Goal: Book appointment/travel/reservation

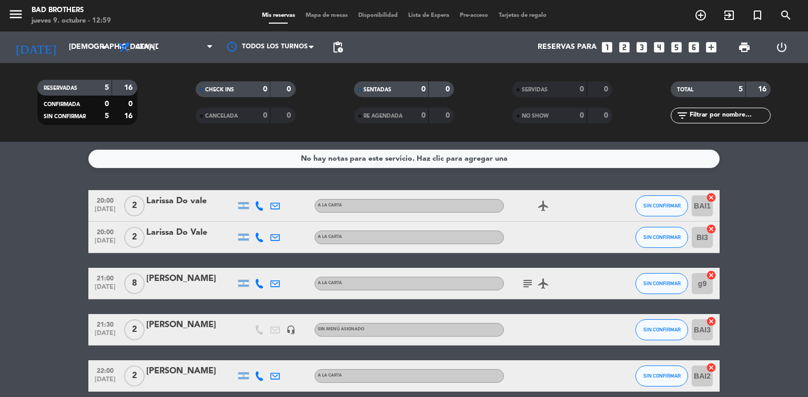
click at [625, 46] on icon "looks_two" at bounding box center [624, 47] width 14 height 14
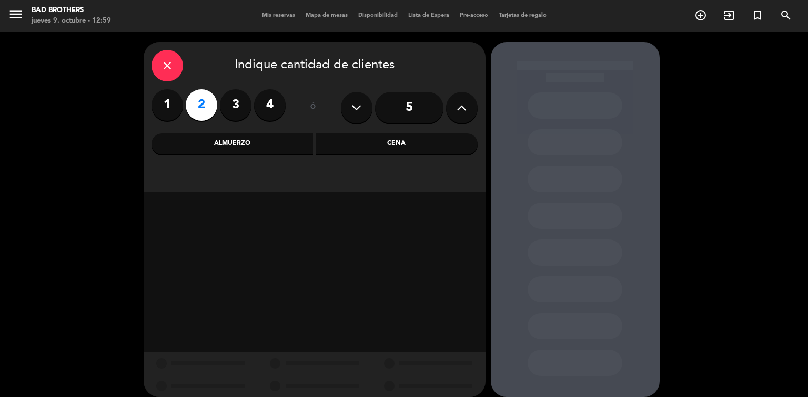
click at [397, 146] on div "Cena" at bounding box center [396, 144] width 162 height 21
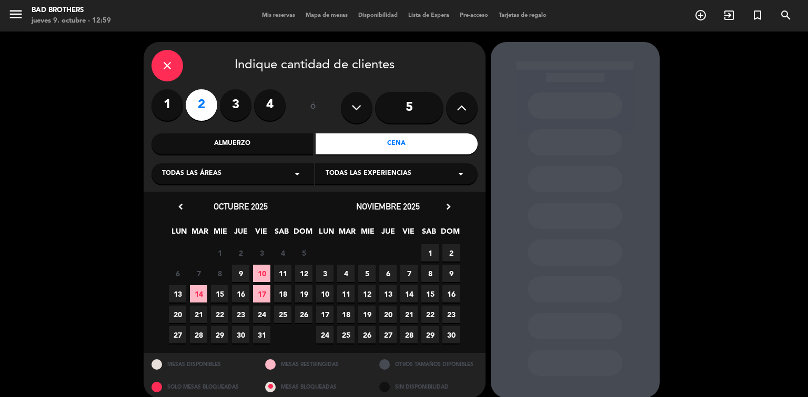
click at [281, 273] on span "11" at bounding box center [282, 273] width 17 height 17
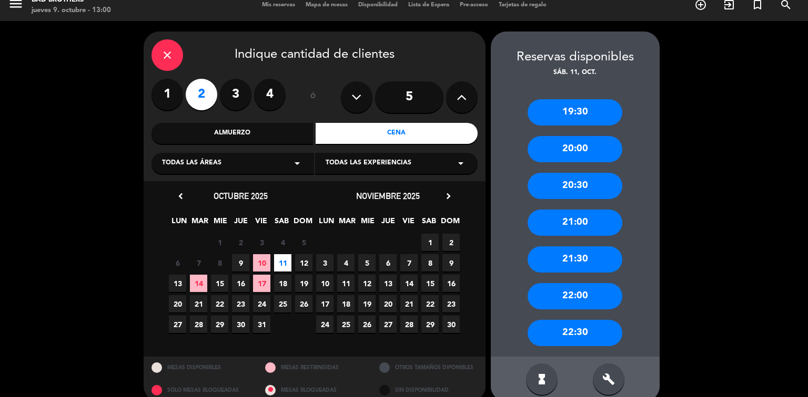
click at [168, 58] on icon "close" at bounding box center [167, 55] width 13 height 13
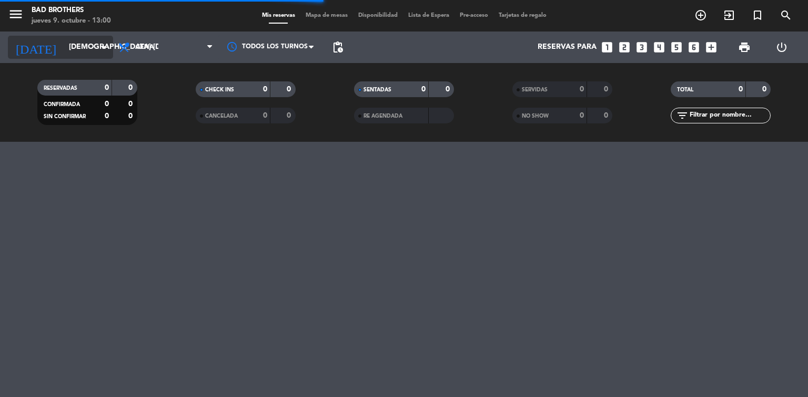
click at [106, 51] on icon "arrow_drop_down" at bounding box center [104, 47] width 13 height 13
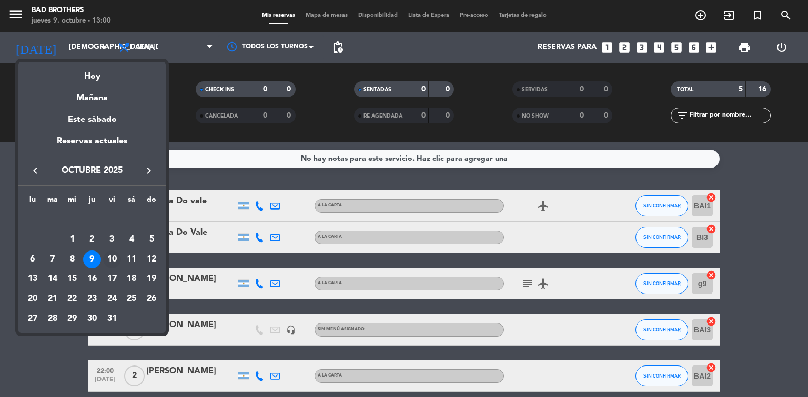
click at [113, 258] on div "10" at bounding box center [112, 260] width 18 height 18
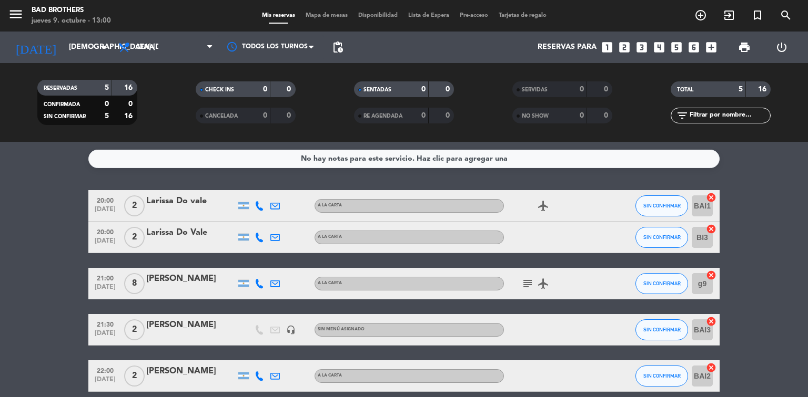
type input "vie. [DATE]"
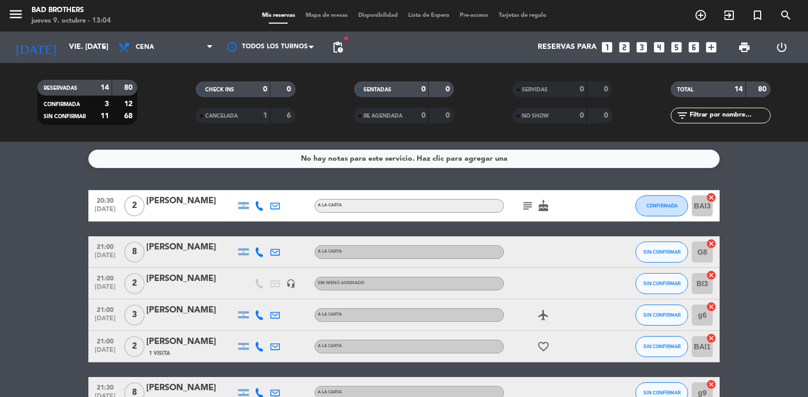
click at [677, 43] on icon "looks_5" at bounding box center [676, 47] width 14 height 14
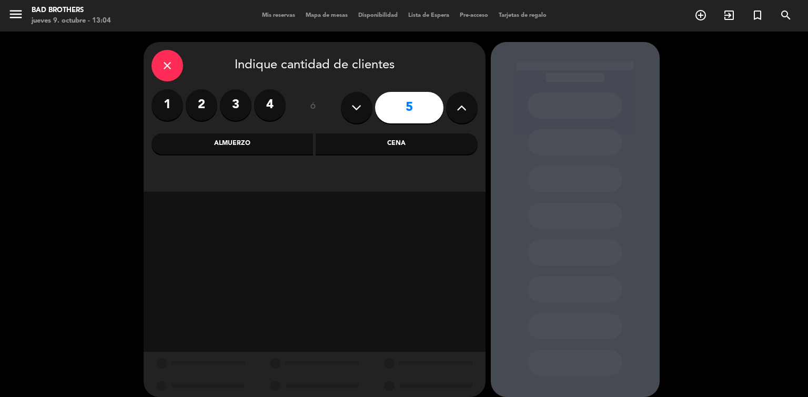
click at [404, 140] on div "Cena" at bounding box center [396, 144] width 162 height 21
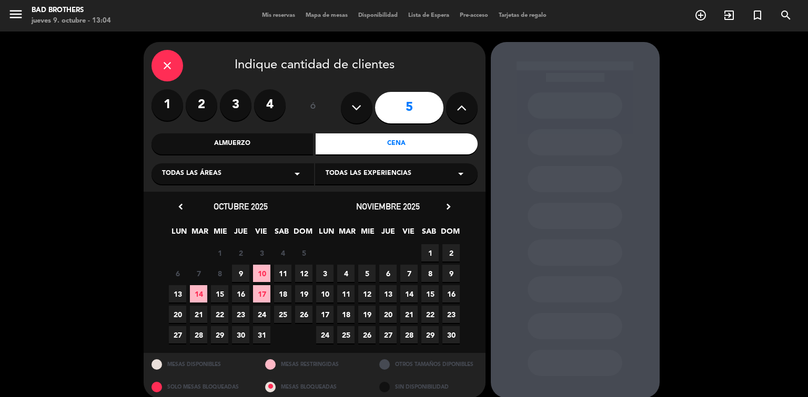
click at [217, 292] on span "15" at bounding box center [219, 293] width 17 height 17
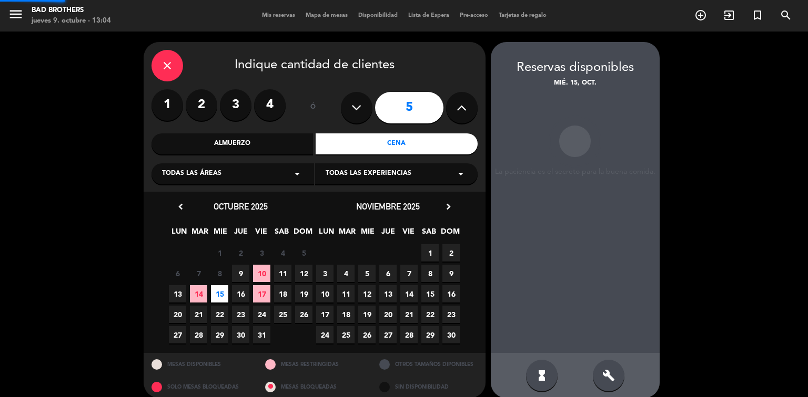
scroll to position [11, 0]
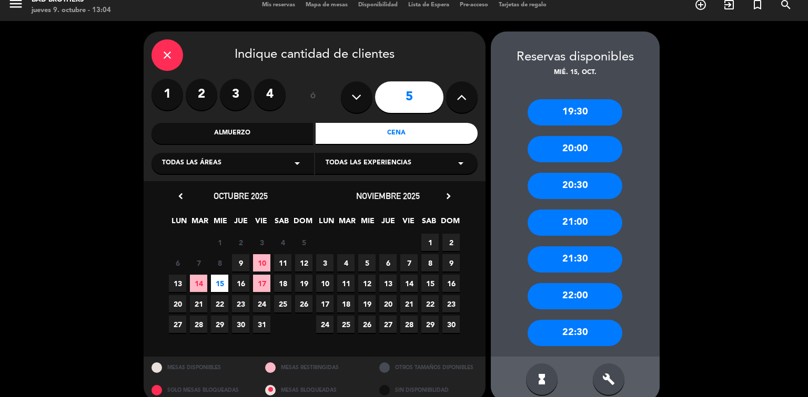
click at [568, 297] on div "22:00" at bounding box center [574, 296] width 95 height 26
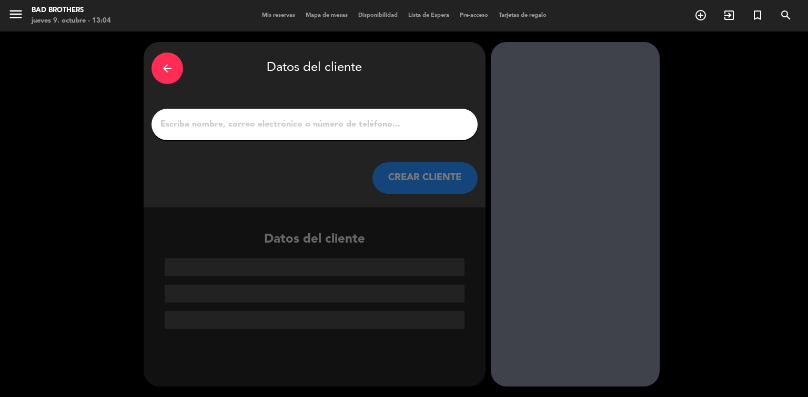
scroll to position [0, 0]
click at [357, 131] on input "1" at bounding box center [314, 124] width 310 height 15
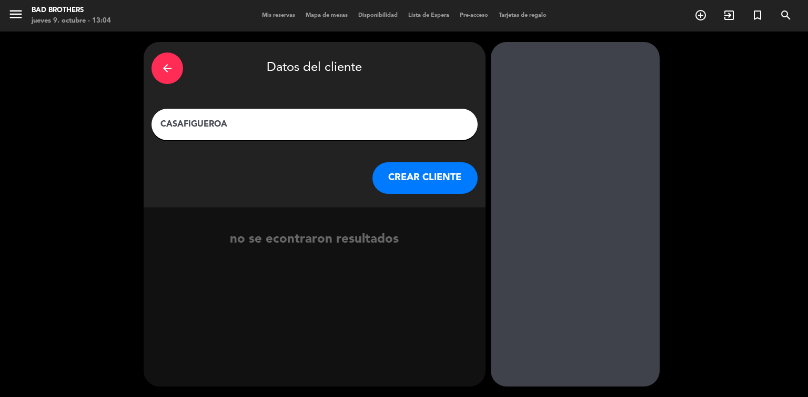
type input "CASAFIGUEROA"
click at [445, 180] on button "CREAR CLIENTE" at bounding box center [424, 178] width 105 height 32
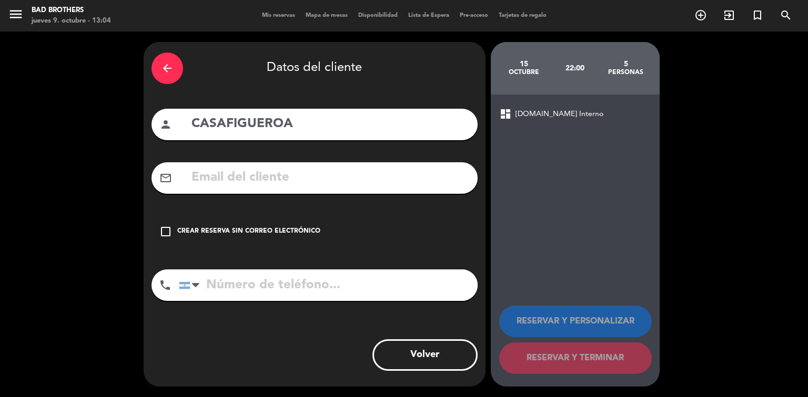
click at [164, 228] on icon "check_box_outline_blank" at bounding box center [165, 232] width 13 height 13
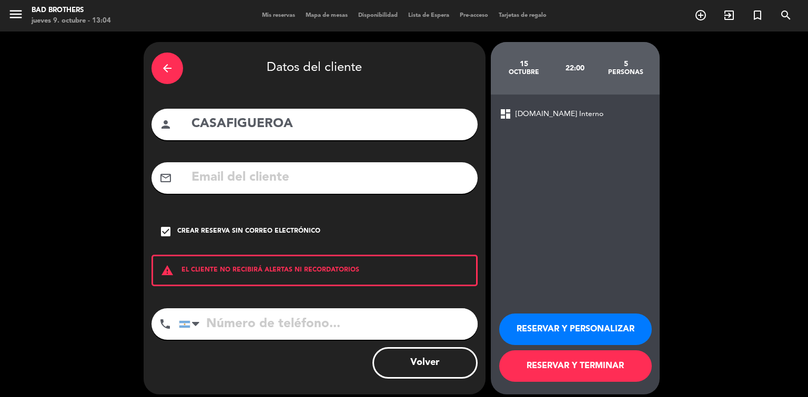
click at [556, 372] on button "RESERVAR Y TERMINAR" at bounding box center [575, 367] width 152 height 32
